Goal: Task Accomplishment & Management: Manage account settings

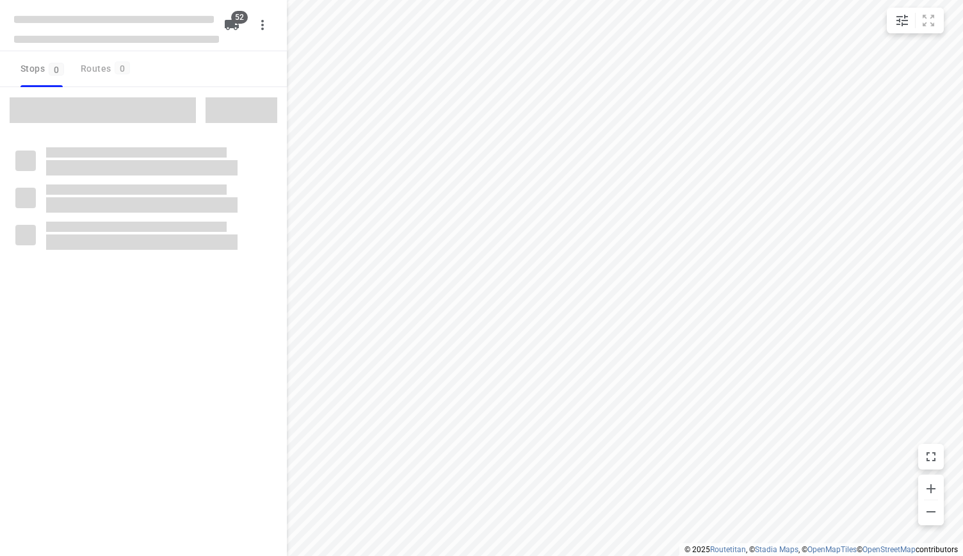
checkbox input "true"
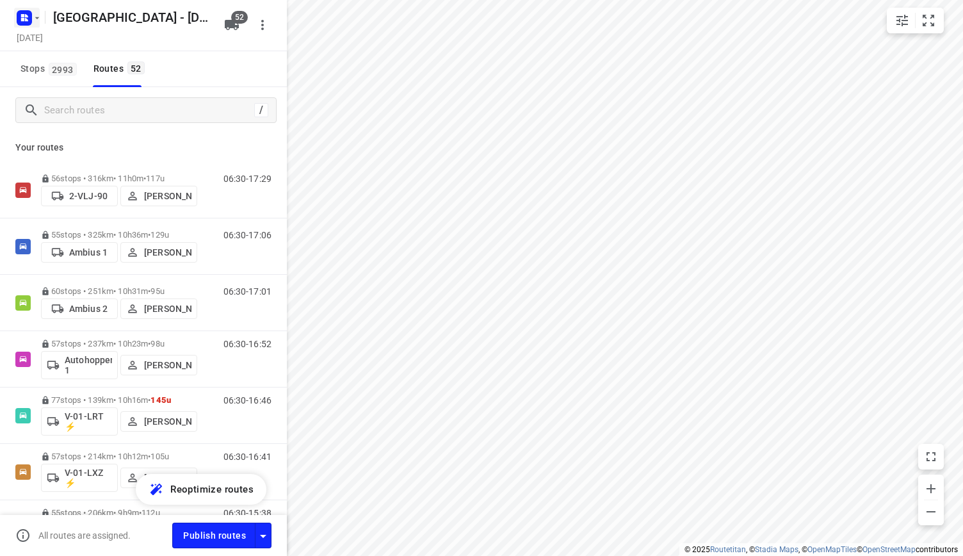
click at [36, 21] on icon "button" at bounding box center [37, 18] width 10 height 10
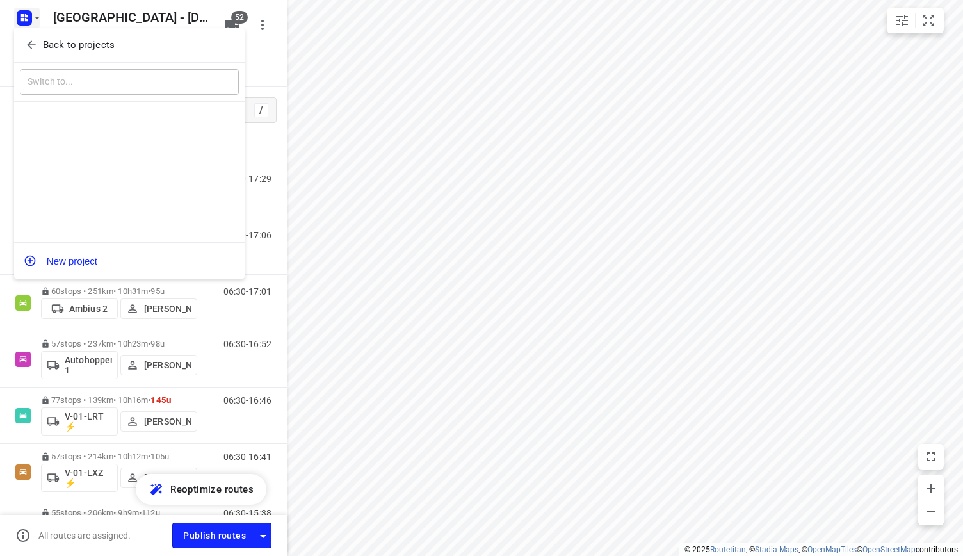
click at [74, 47] on p "Back to projects" at bounding box center [79, 45] width 72 height 15
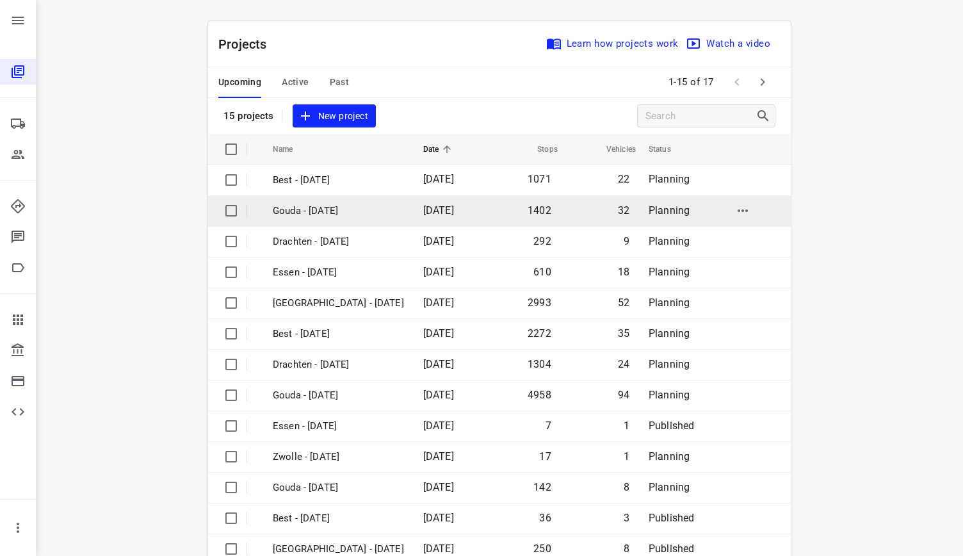
click at [357, 206] on p "Gouda - [DATE]" at bounding box center [338, 211] width 131 height 15
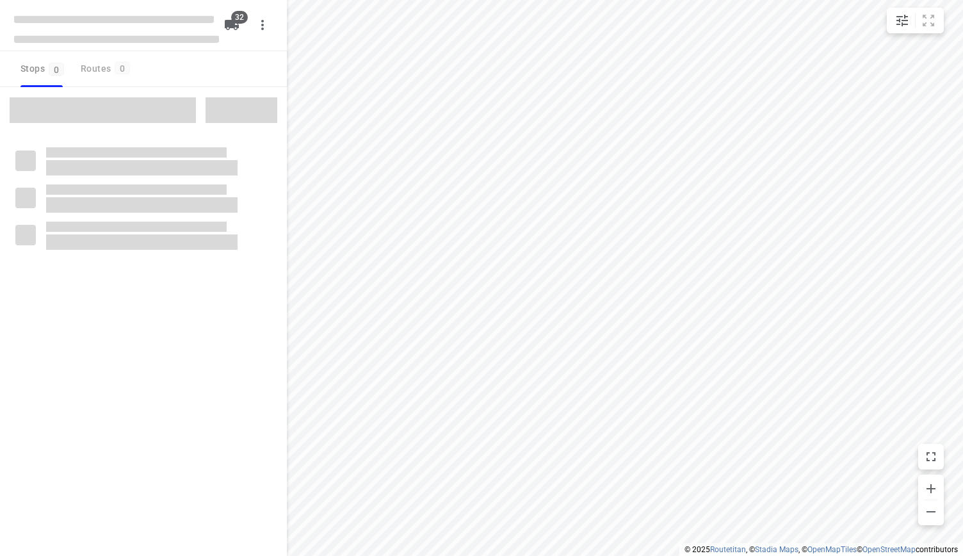
checkbox input "true"
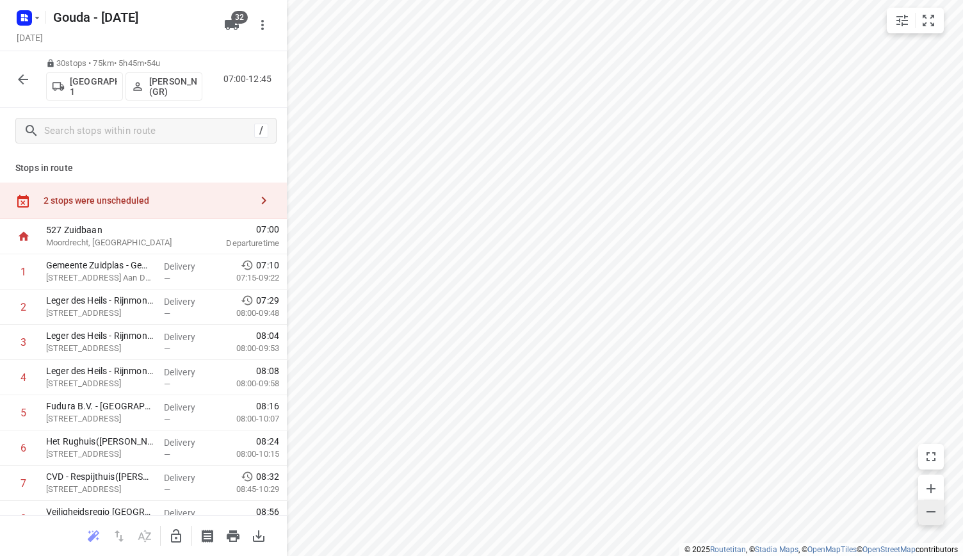
click at [932, 518] on icon "button" at bounding box center [931, 511] width 15 height 15
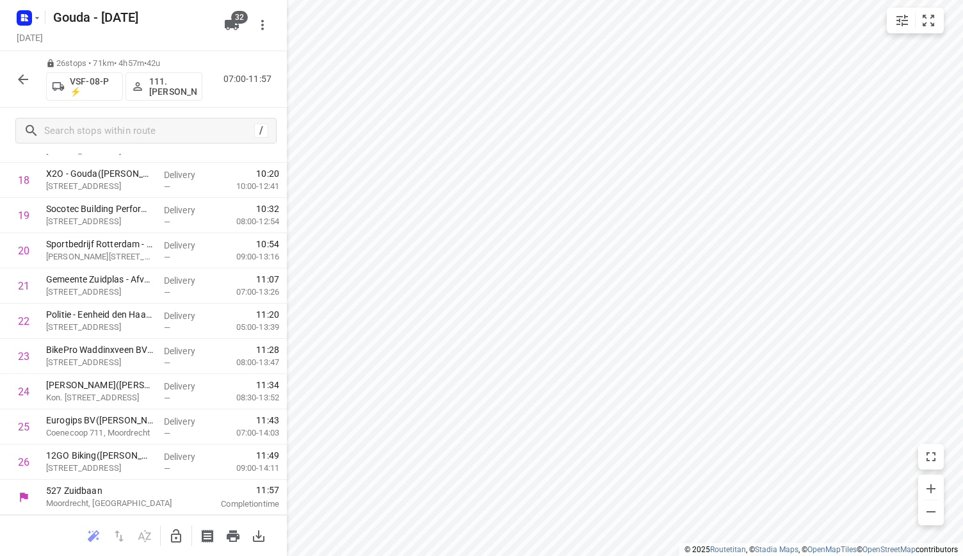
scroll to position [690, 0]
